Goal: Task Accomplishment & Management: Manage account settings

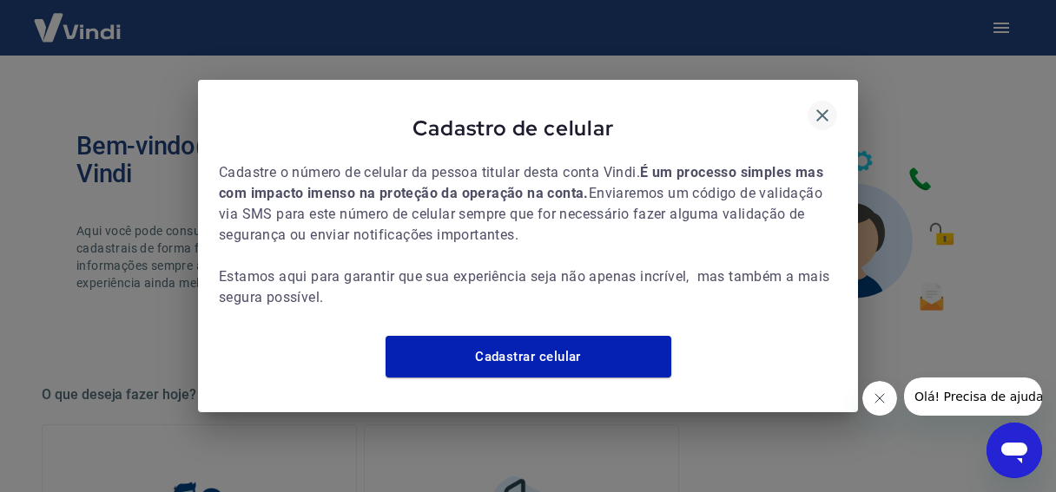
click at [819, 109] on icon "button" at bounding box center [822, 115] width 12 height 12
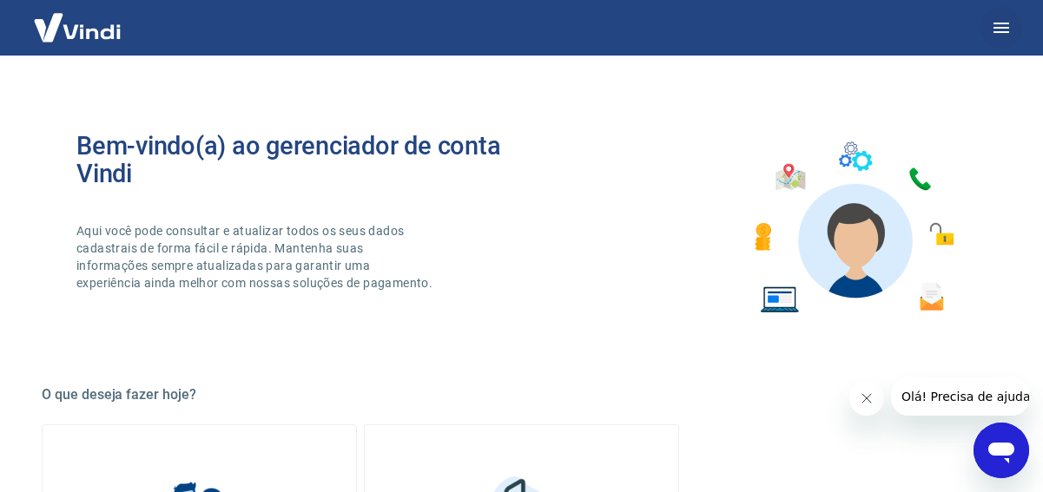
click at [994, 24] on icon "button" at bounding box center [1001, 28] width 16 height 10
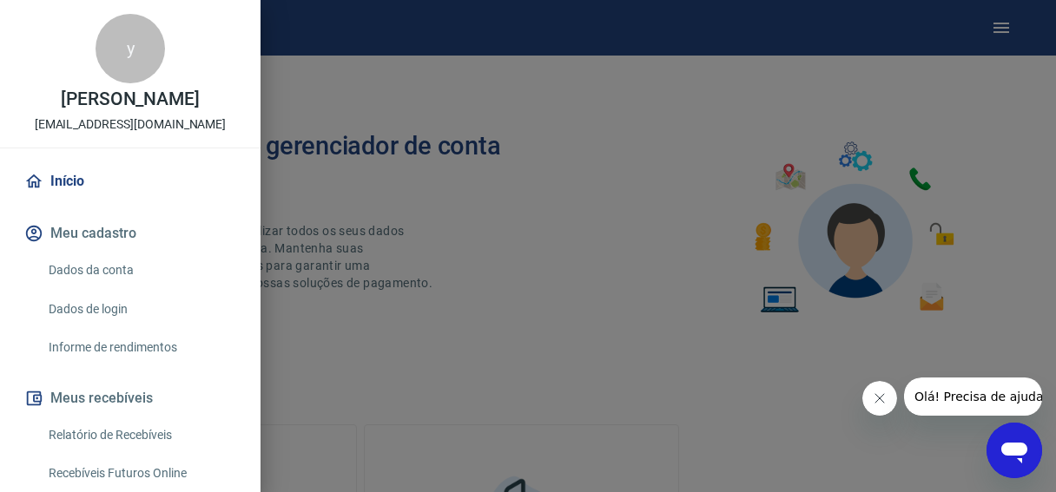
click at [69, 195] on link "Início" at bounding box center [130, 181] width 219 height 38
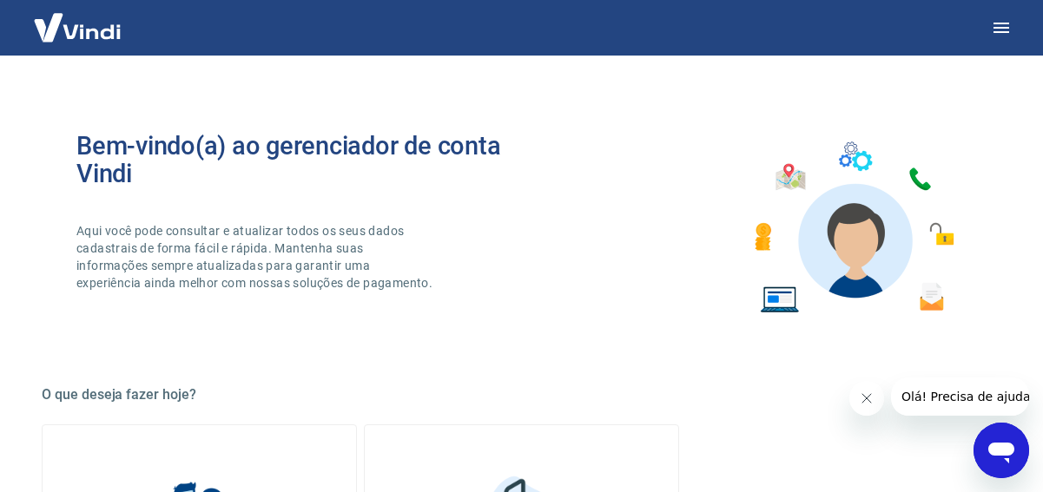
click at [72, 27] on img at bounding box center [77, 27] width 113 height 53
click at [76, 30] on img at bounding box center [77, 27] width 113 height 53
click at [999, 23] on icon "button" at bounding box center [1001, 28] width 16 height 10
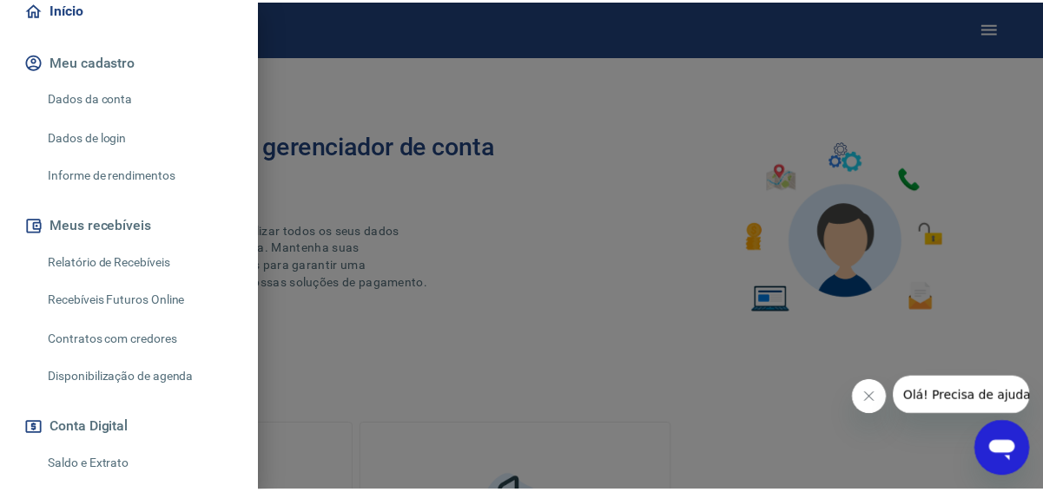
scroll to position [347, 0]
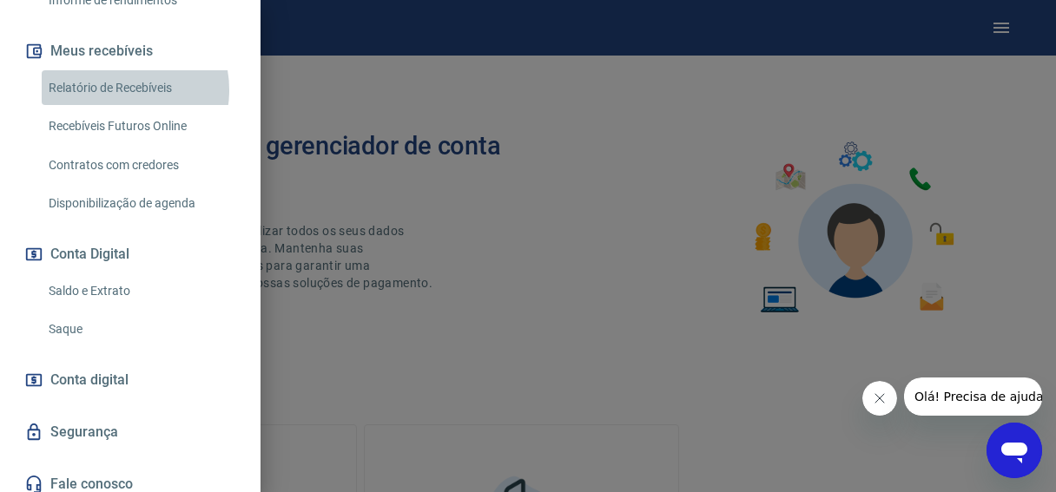
click at [120, 89] on link "Relatório de Recebíveis" at bounding box center [141, 88] width 198 height 36
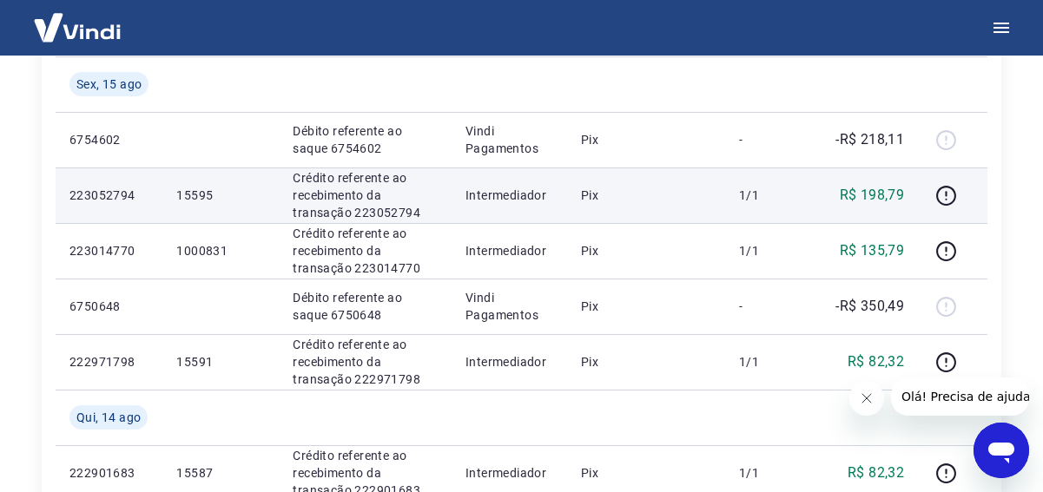
scroll to position [424, 0]
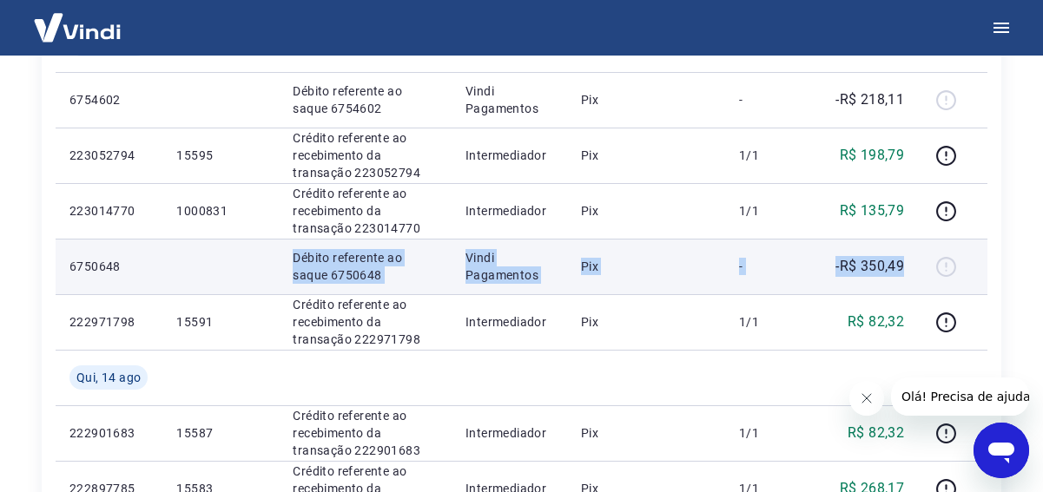
drag, startPoint x: 264, startPoint y: 260, endPoint x: 912, endPoint y: 287, distance: 648.2
click at [912, 287] on tr "6750648 Débito referente ao saque 6750648 Vindi Pagamentos Pix - -R$ 350,49" at bounding box center [521, 267] width 931 height 56
click at [451, 278] on td "Débito referente ao saque 6750648" at bounding box center [365, 267] width 173 height 56
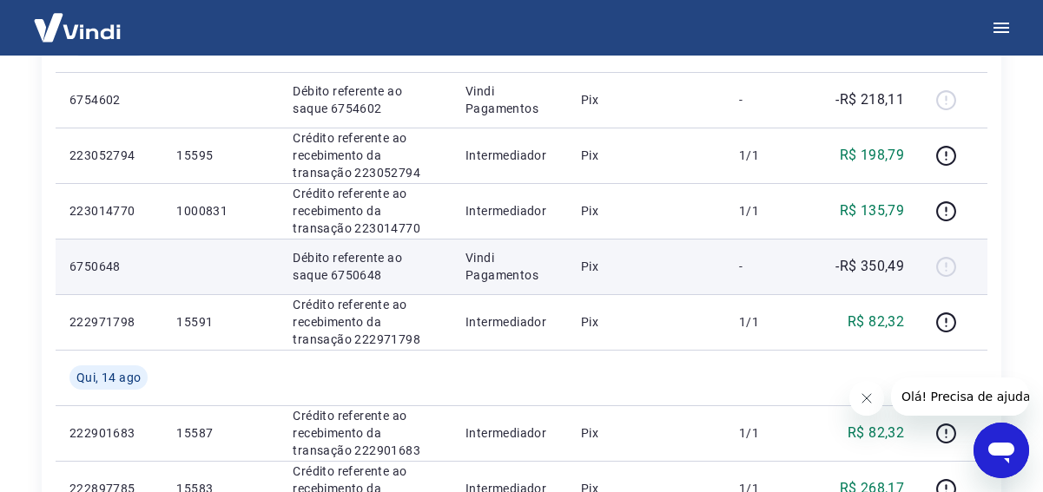
click at [363, 268] on p "Débito referente ao saque 6750648" at bounding box center [365, 266] width 145 height 35
drag, startPoint x: 357, startPoint y: 267, endPoint x: 222, endPoint y: 268, distance: 134.6
click at [351, 268] on p "Débito referente ao saque 6750648" at bounding box center [365, 266] width 145 height 35
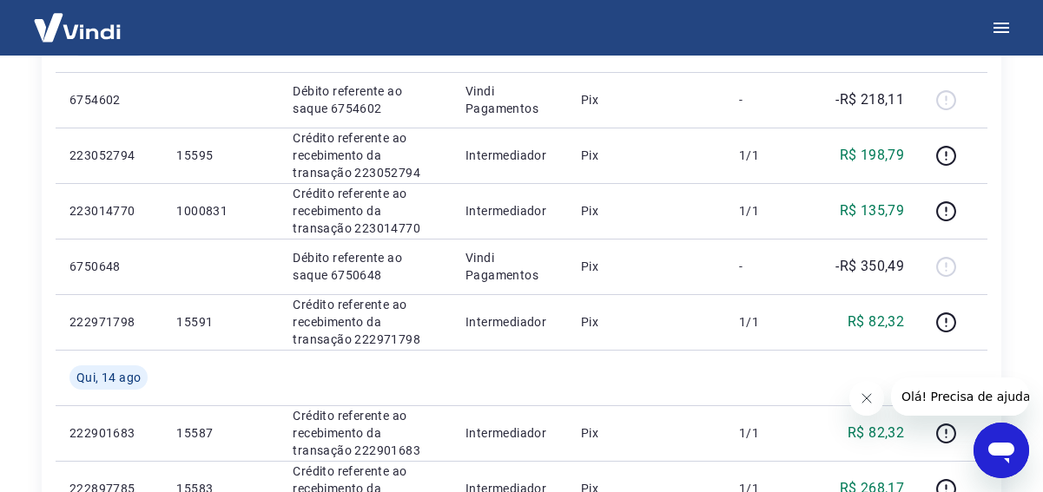
drag, startPoint x: 9, startPoint y: 263, endPoint x: 69, endPoint y: 263, distance: 60.8
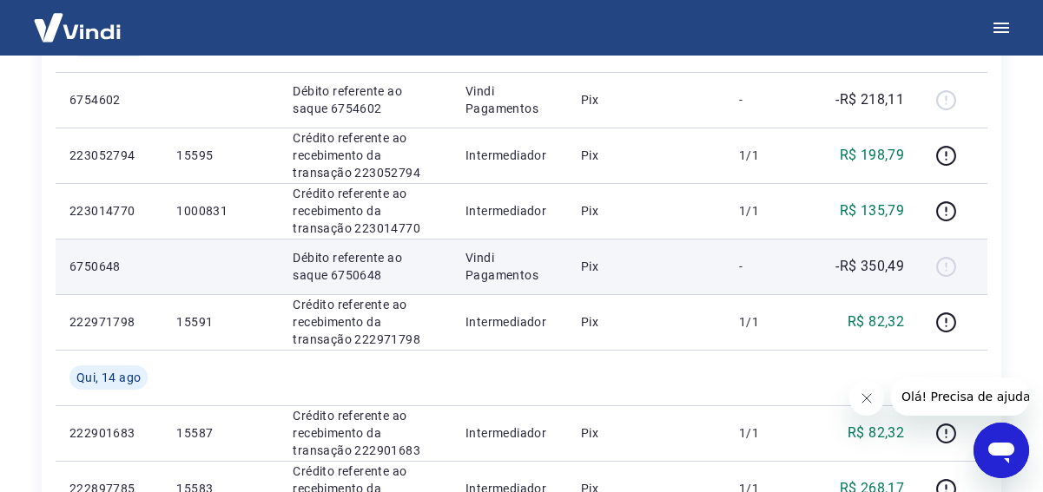
click at [69, 263] on p "6750648" at bounding box center [108, 266] width 79 height 17
click at [82, 263] on p "6750648" at bounding box center [108, 266] width 79 height 17
click at [314, 269] on p "Débito referente ao saque 6750648" at bounding box center [365, 266] width 145 height 35
drag, startPoint x: 339, startPoint y: 267, endPoint x: 597, endPoint y: 267, distance: 258.7
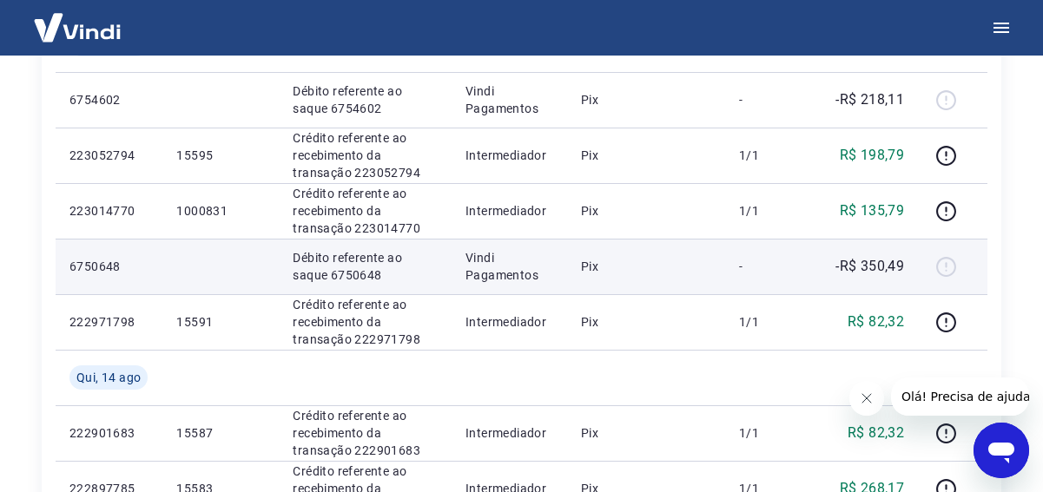
click at [342, 266] on p "Débito referente ao saque 6750648" at bounding box center [365, 266] width 145 height 35
drag, startPoint x: 621, startPoint y: 267, endPoint x: 933, endPoint y: 278, distance: 312.7
click at [658, 271] on p "Pix" at bounding box center [646, 266] width 130 height 17
click at [933, 278] on div at bounding box center [952, 267] width 42 height 28
click at [891, 267] on p "-R$ 350,49" at bounding box center [869, 266] width 69 height 21
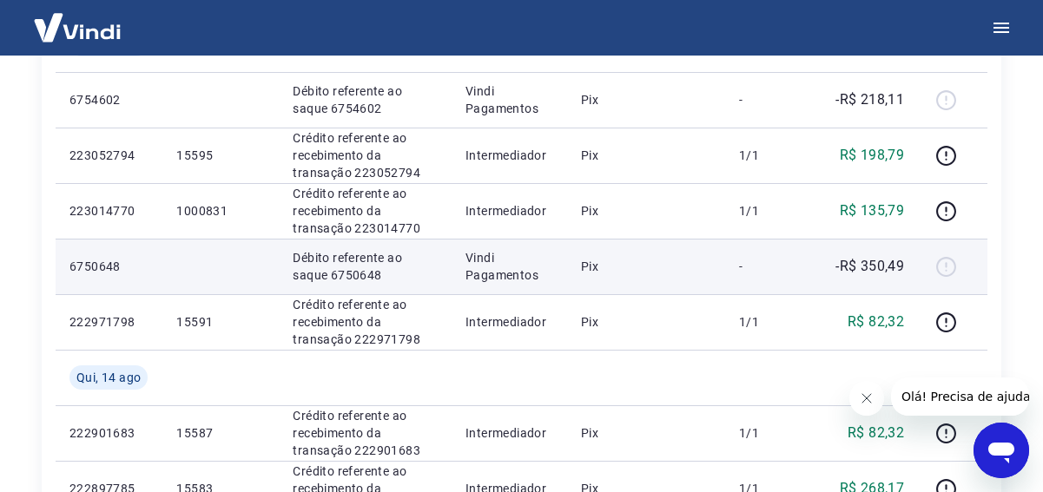
click at [927, 262] on td at bounding box center [952, 267] width 69 height 56
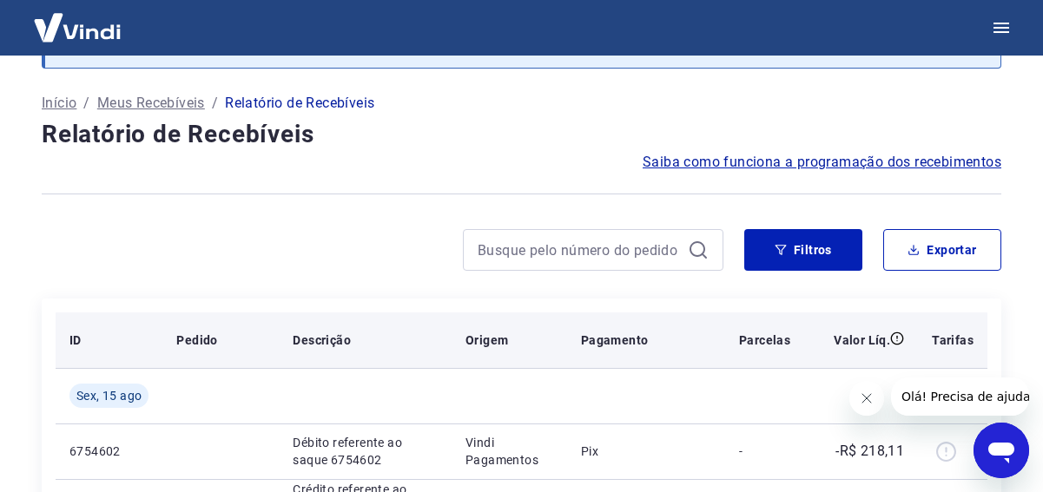
scroll to position [0, 0]
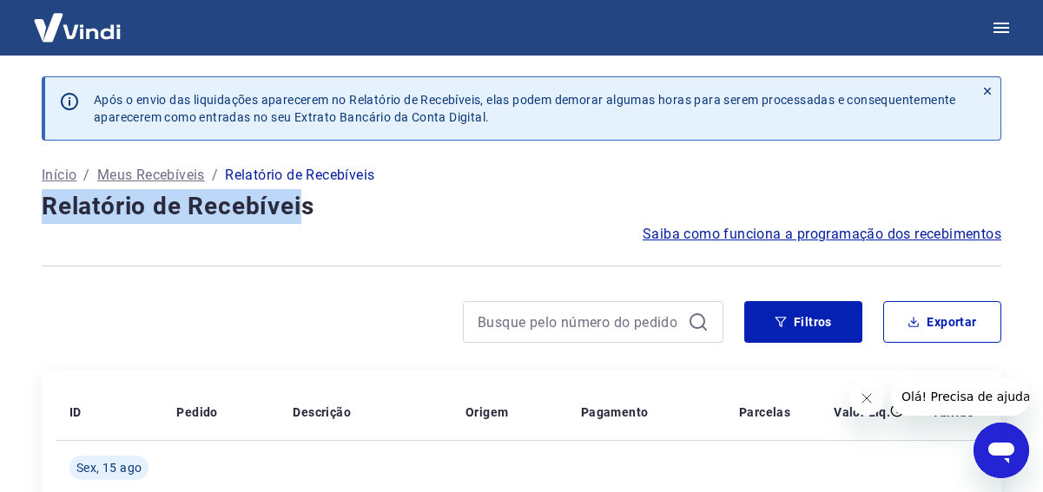
drag, startPoint x: 47, startPoint y: 214, endPoint x: 307, endPoint y: 215, distance: 260.4
click at [307, 215] on h4 "Relatório de Recebíveis" at bounding box center [521, 206] width 959 height 35
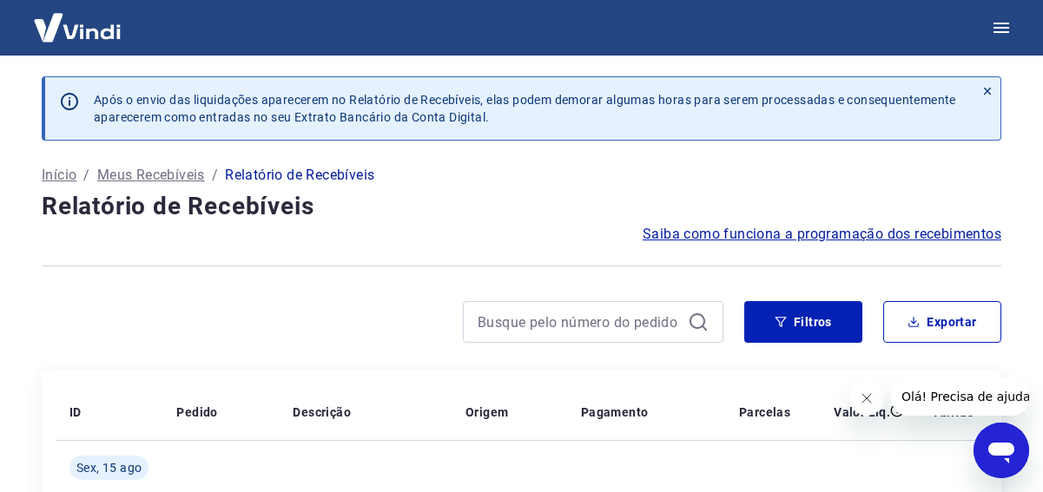
click at [367, 243] on div "Saiba como funciona a programação dos recebimentos" at bounding box center [521, 234] width 959 height 21
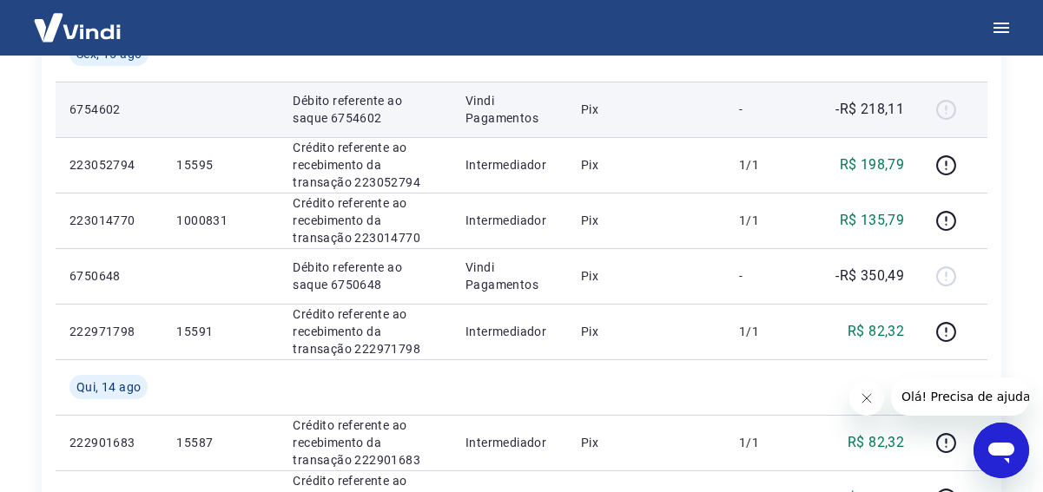
scroll to position [434, 0]
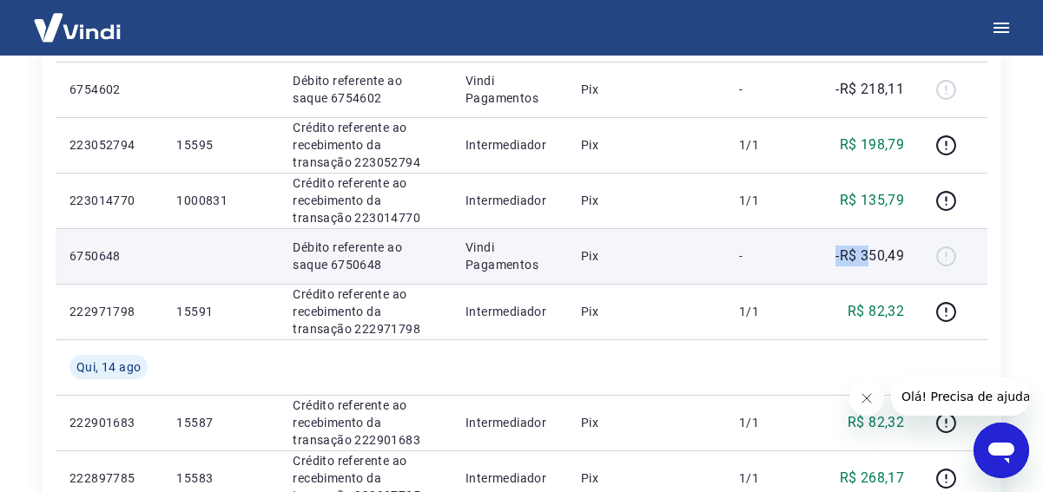
drag, startPoint x: 823, startPoint y: 262, endPoint x: 872, endPoint y: 264, distance: 49.5
click at [872, 264] on div "-R$ 350,49" at bounding box center [861, 256] width 86 height 21
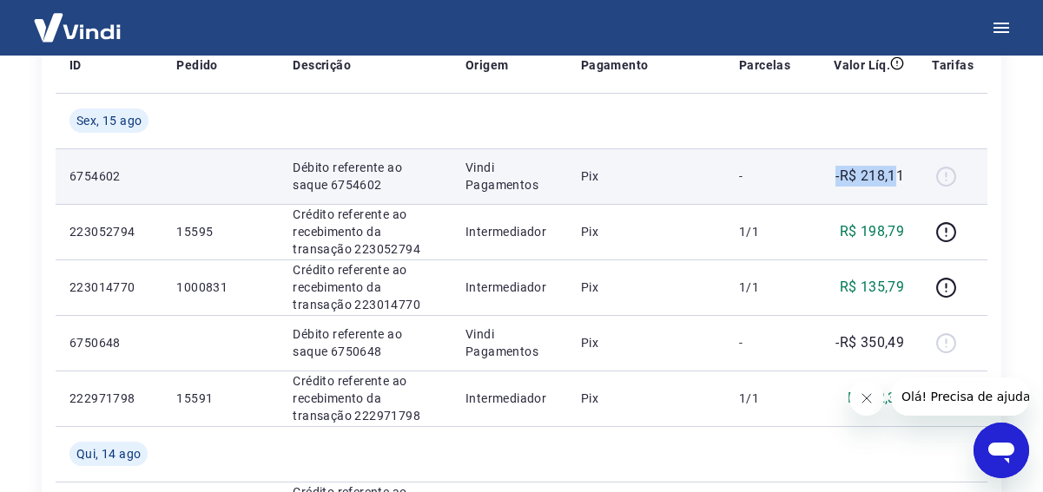
drag, startPoint x: 828, startPoint y: 186, endPoint x: 893, endPoint y: 180, distance: 65.4
click at [893, 180] on div "-R$ 218,11" at bounding box center [861, 176] width 86 height 21
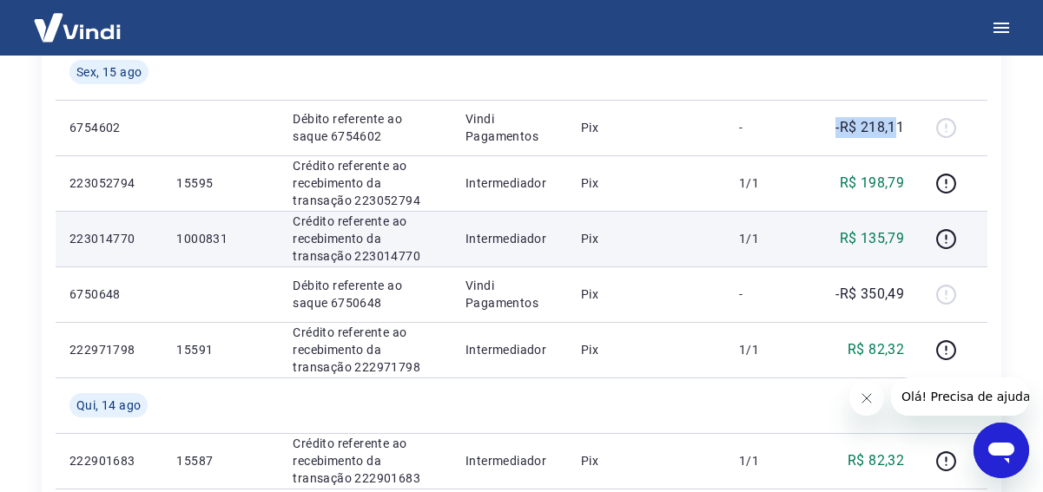
scroll to position [434, 0]
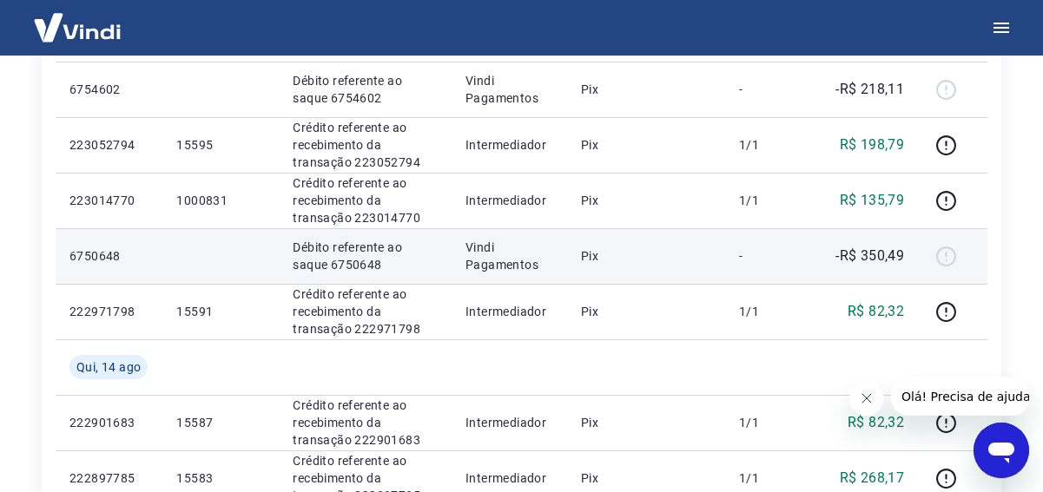
click at [941, 250] on div at bounding box center [952, 256] width 42 height 28
drag, startPoint x: 783, startPoint y: 264, endPoint x: 916, endPoint y: 264, distance: 132.8
click at [910, 263] on tr "6750648 Débito referente ao saque 6750648 Vindi Pagamentos Pix - -R$ 350,49" at bounding box center [521, 256] width 931 height 56
click at [914, 264] on td "-R$ 350,49" at bounding box center [861, 256] width 114 height 56
click at [912, 266] on td "-R$ 350,49" at bounding box center [861, 256] width 114 height 56
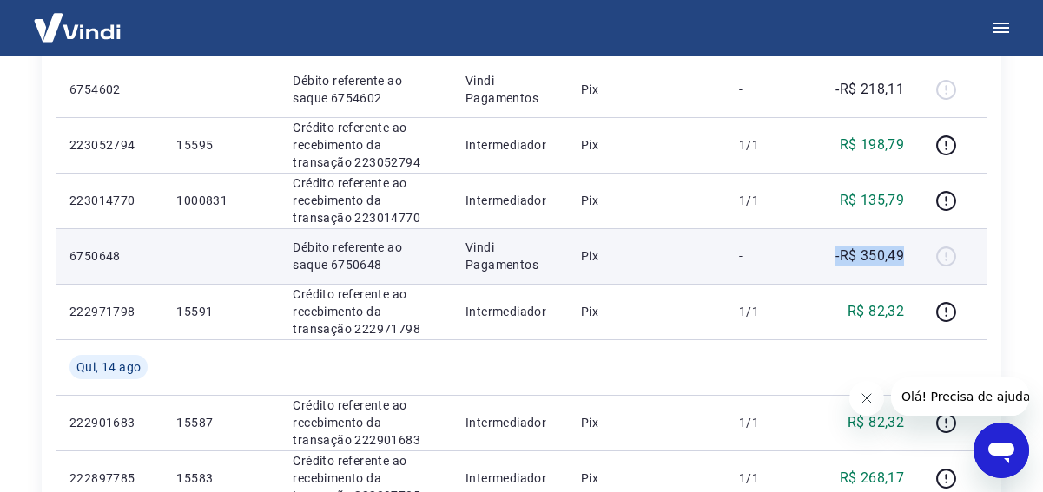
drag, startPoint x: 910, startPoint y: 264, endPoint x: 785, endPoint y: 273, distance: 125.4
click at [785, 273] on tr "6750648 Débito referente ao saque 6750648 Vindi Pagamentos Pix - -R$ 350,49" at bounding box center [521, 256] width 931 height 56
click at [701, 273] on td "Pix" at bounding box center [646, 256] width 158 height 56
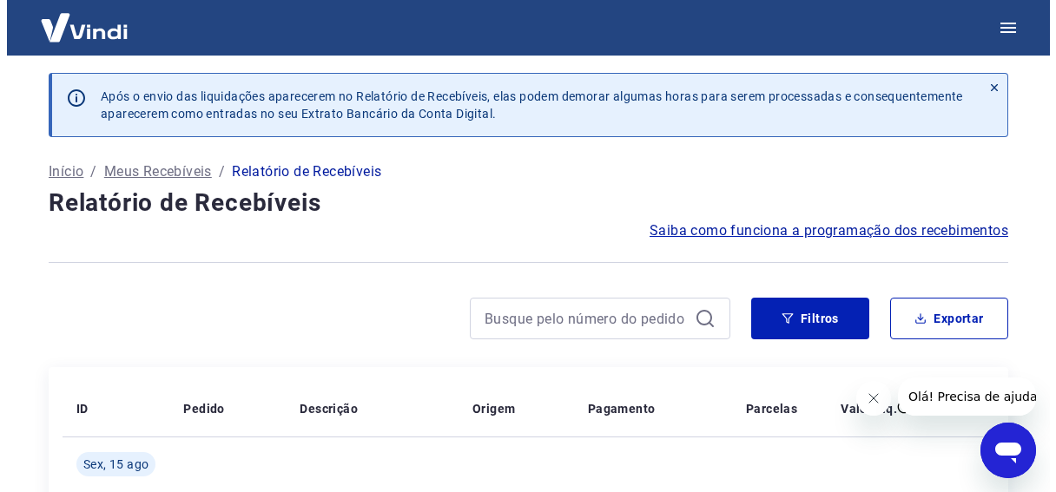
scroll to position [0, 0]
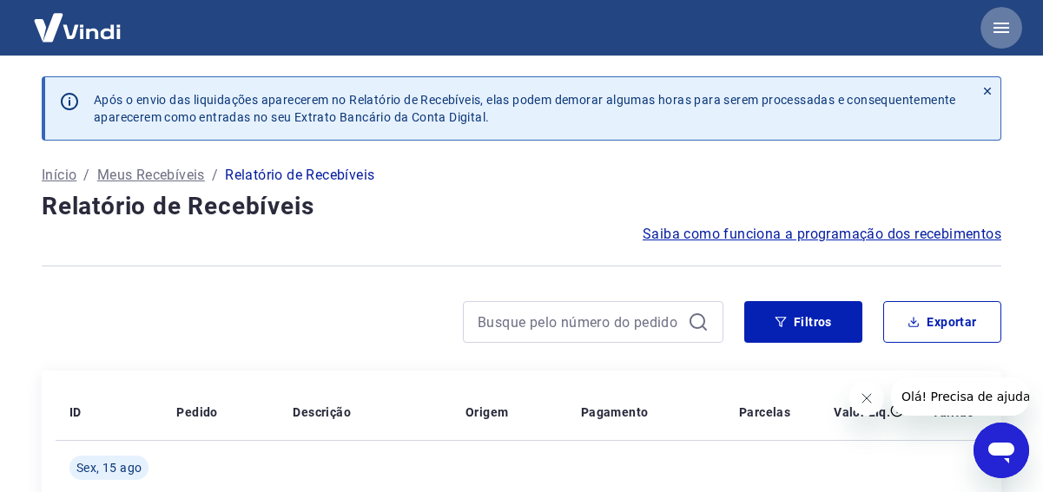
click at [998, 19] on icon "button" at bounding box center [1001, 27] width 21 height 21
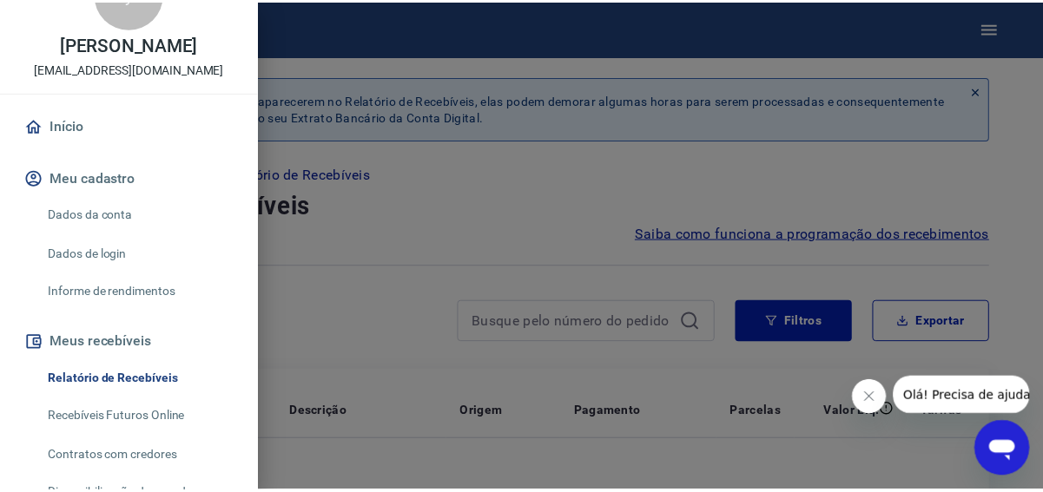
scroll to position [87, 0]
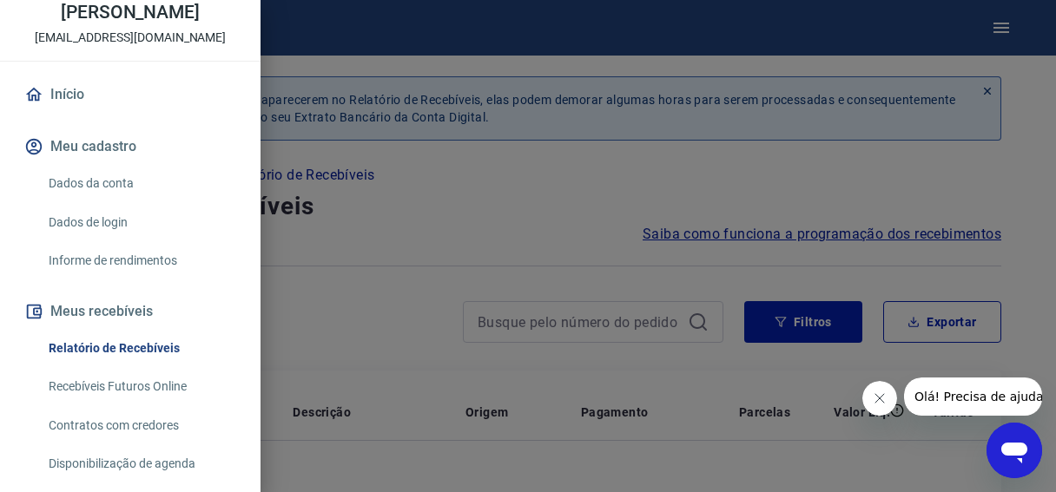
click at [465, 227] on div at bounding box center [528, 246] width 1056 height 492
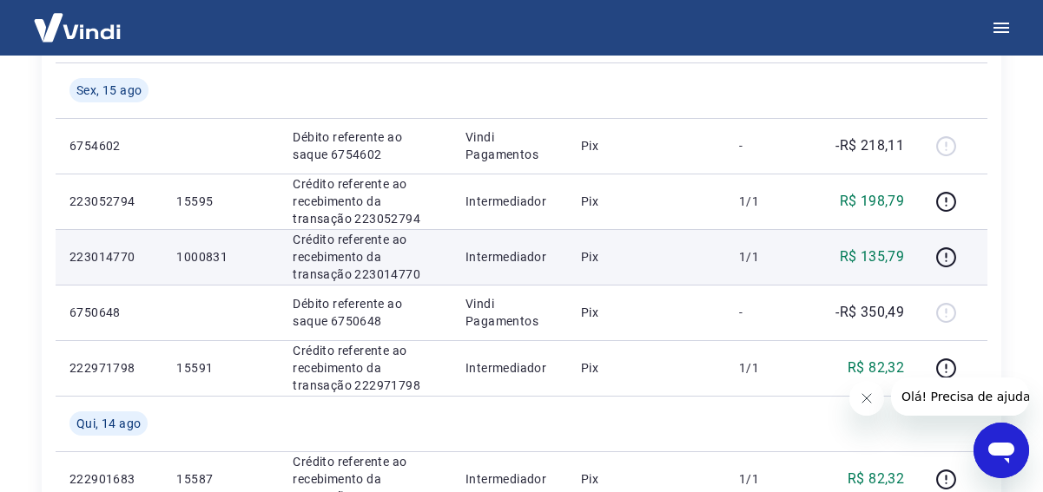
scroll to position [347, 0]
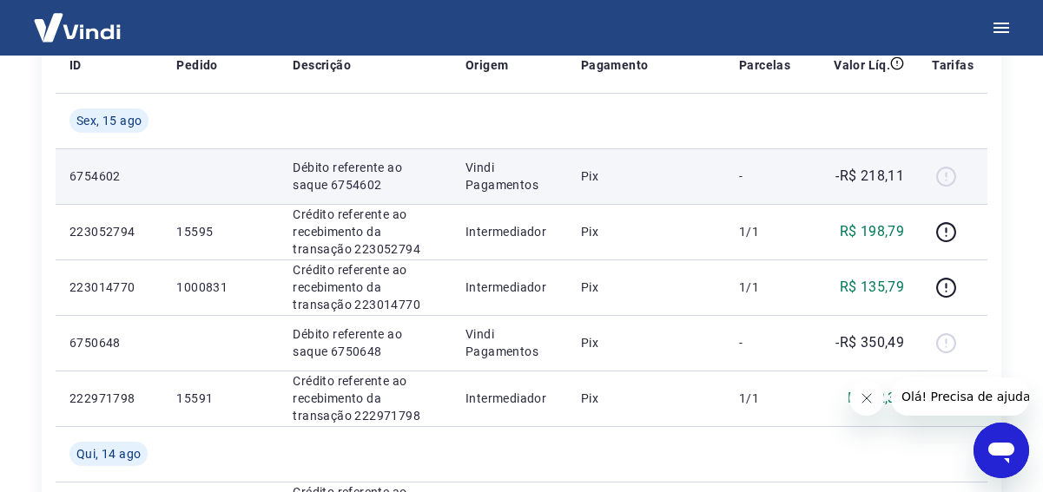
click at [872, 177] on p "-R$ 218,11" at bounding box center [869, 176] width 69 height 21
drag, startPoint x: 820, startPoint y: 176, endPoint x: 923, endPoint y: 178, distance: 102.5
click at [923, 178] on tr "6754602 Débito referente ao saque 6754602 Vindi Pagamentos Pix - -R$ 218,11" at bounding box center [521, 176] width 931 height 56
click at [923, 178] on td at bounding box center [952, 176] width 69 height 56
drag, startPoint x: 846, startPoint y: 174, endPoint x: 906, endPoint y: 176, distance: 59.9
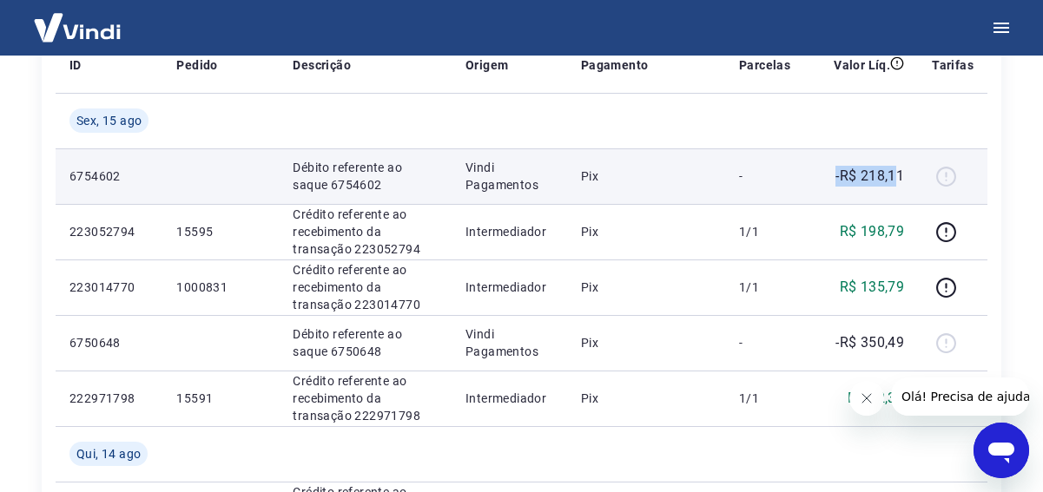
click at [900, 174] on div "-R$ 218,11" at bounding box center [861, 176] width 86 height 21
click at [914, 181] on td "-R$ 218,11" at bounding box center [861, 176] width 114 height 56
drag, startPoint x: 909, startPoint y: 180, endPoint x: 831, endPoint y: 196, distance: 79.9
click at [831, 196] on td "-R$ 218,11" at bounding box center [861, 176] width 114 height 56
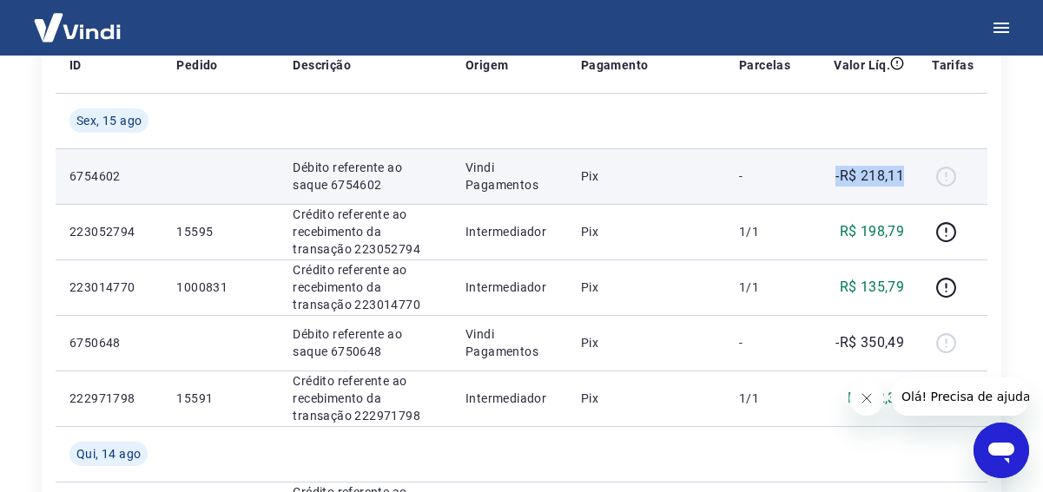
drag, startPoint x: 872, startPoint y: 190, endPoint x: 912, endPoint y: 191, distance: 40.8
click at [912, 191] on td "-R$ 218,11" at bounding box center [861, 176] width 114 height 56
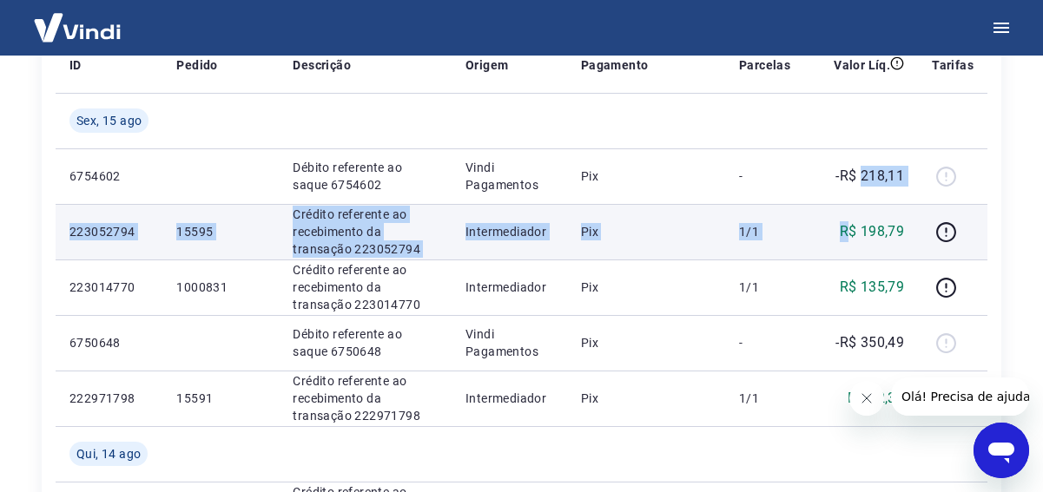
drag, startPoint x: 914, startPoint y: 192, endPoint x: 841, endPoint y: 205, distance: 74.1
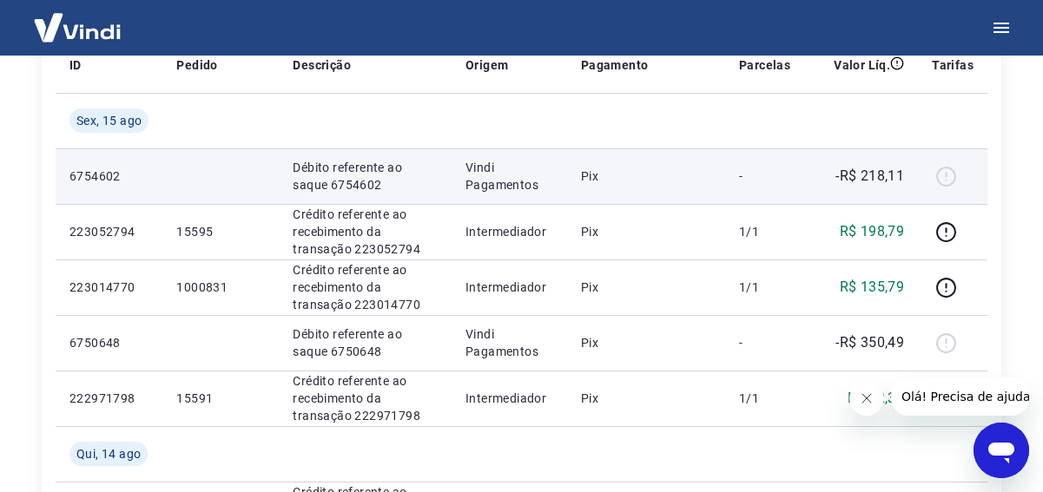
click at [839, 197] on td "-R$ 218,11" at bounding box center [861, 176] width 114 height 56
drag, startPoint x: 837, startPoint y: 189, endPoint x: 922, endPoint y: 186, distance: 85.1
click at [922, 186] on tr "6754602 Débito referente ao saque 6754602 Vindi Pagamentos Pix - -R$ 218,11" at bounding box center [521, 176] width 931 height 56
click at [917, 188] on td "-R$ 218,11" at bounding box center [861, 176] width 114 height 56
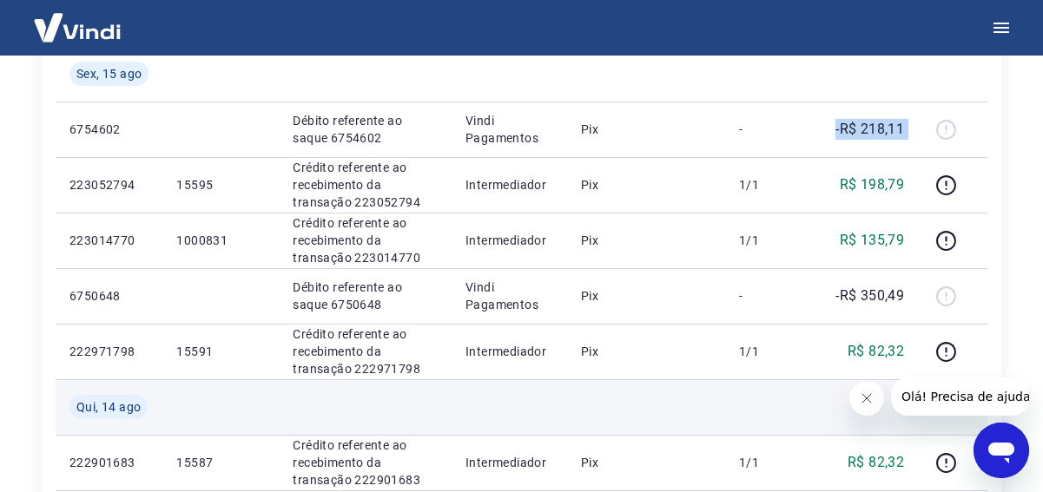
scroll to position [434, 0]
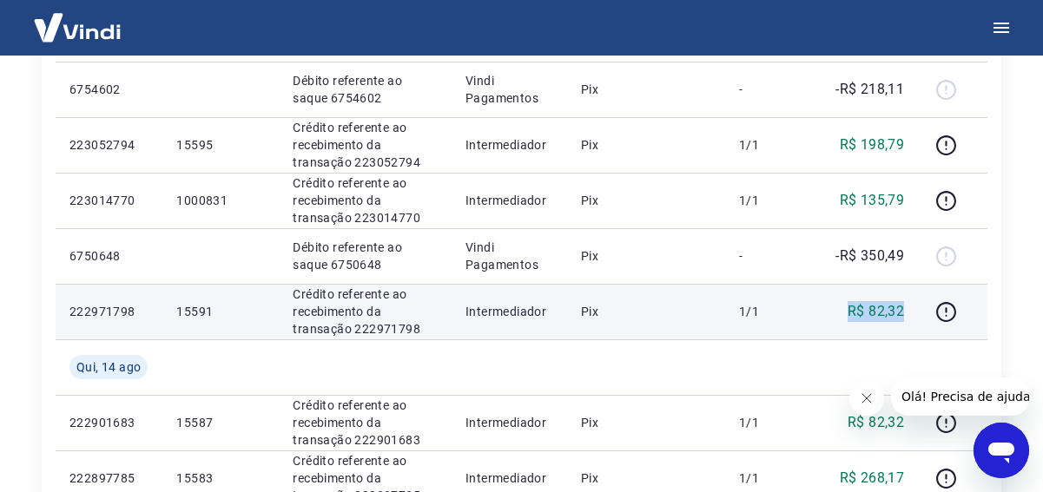
drag, startPoint x: 917, startPoint y: 321, endPoint x: 860, endPoint y: 301, distance: 59.9
click at [846, 328] on td "R$ 82,32" at bounding box center [861, 312] width 114 height 56
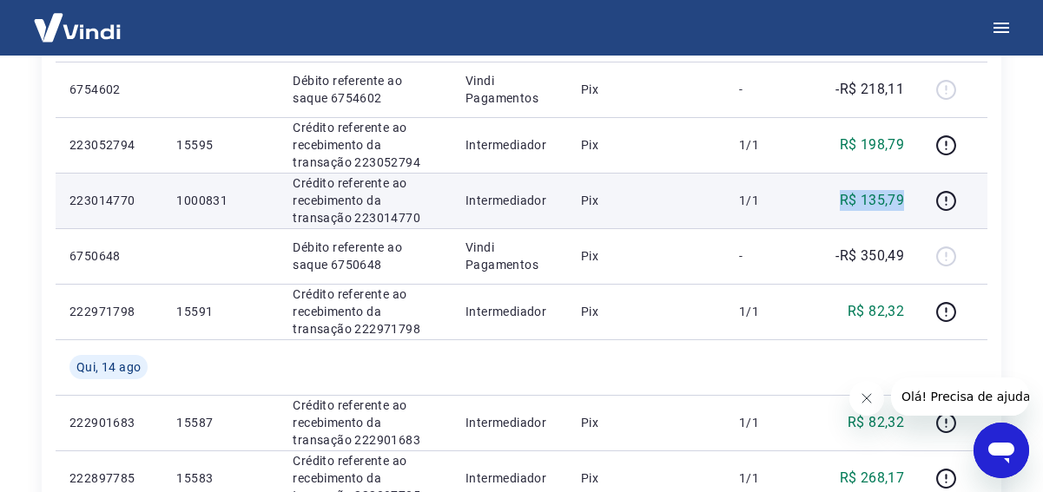
drag, startPoint x: 900, startPoint y: 200, endPoint x: 835, endPoint y: 197, distance: 65.2
click at [832, 201] on td "R$ 135,79" at bounding box center [861, 201] width 114 height 56
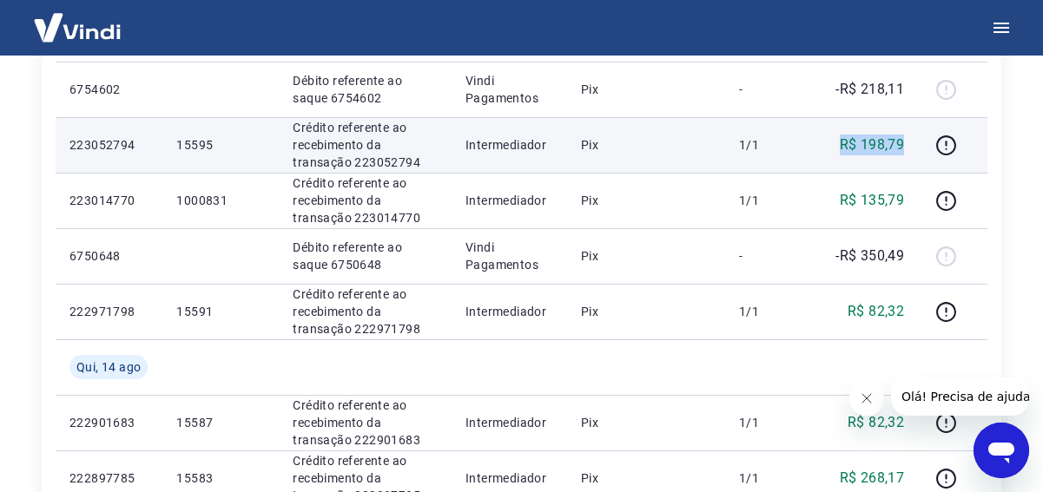
drag, startPoint x: 909, startPoint y: 142, endPoint x: 816, endPoint y: 154, distance: 93.6
click at [816, 154] on td "R$ 198,79" at bounding box center [861, 145] width 114 height 56
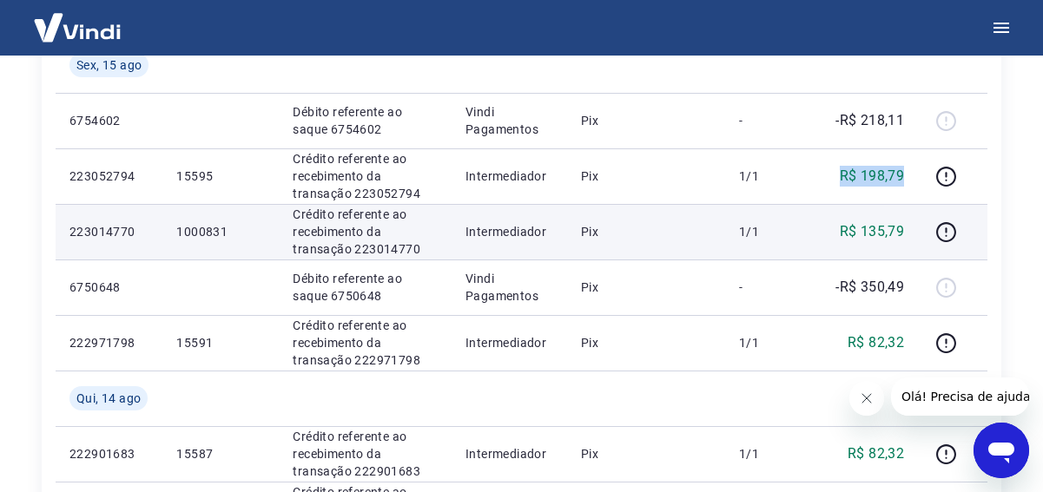
scroll to position [347, 0]
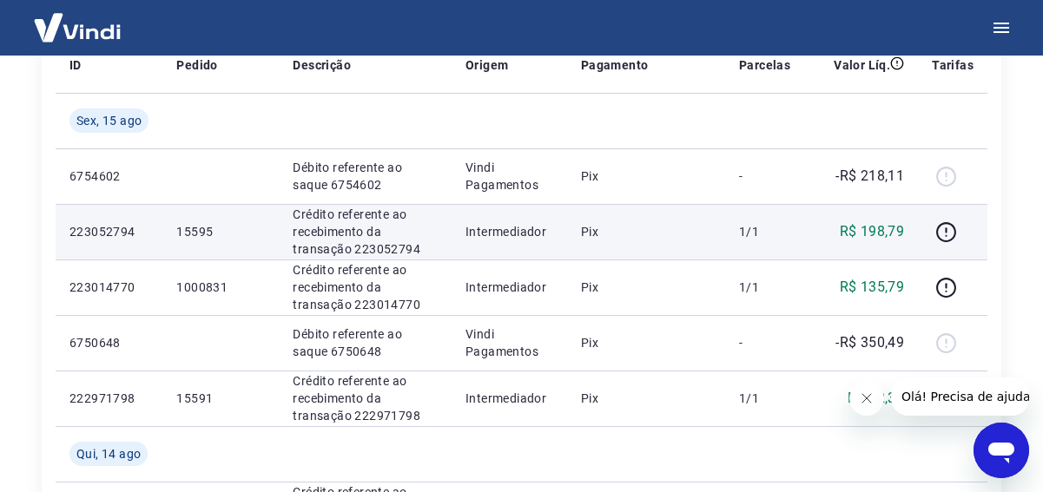
click at [718, 244] on td "Pix" at bounding box center [646, 232] width 158 height 56
drag, startPoint x: 912, startPoint y: 234, endPoint x: 766, endPoint y: 235, distance: 146.7
click at [766, 235] on tr "223052794 15595 [PERSON_NAME] referente ao recebimento da transação 223052794 I…" at bounding box center [521, 232] width 931 height 56
click at [771, 242] on td "1/1" at bounding box center [764, 232] width 79 height 56
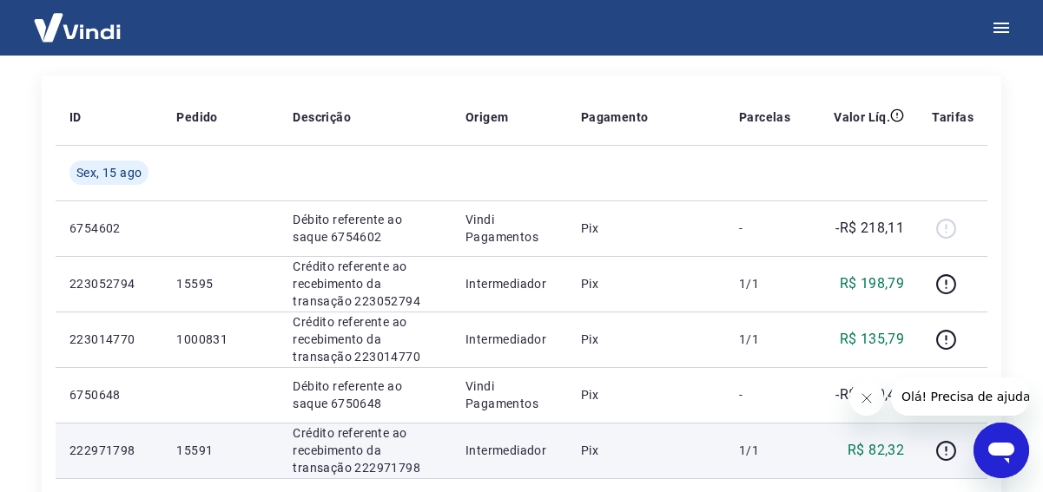
scroll to position [260, 0]
